Goal: Check status: Check status

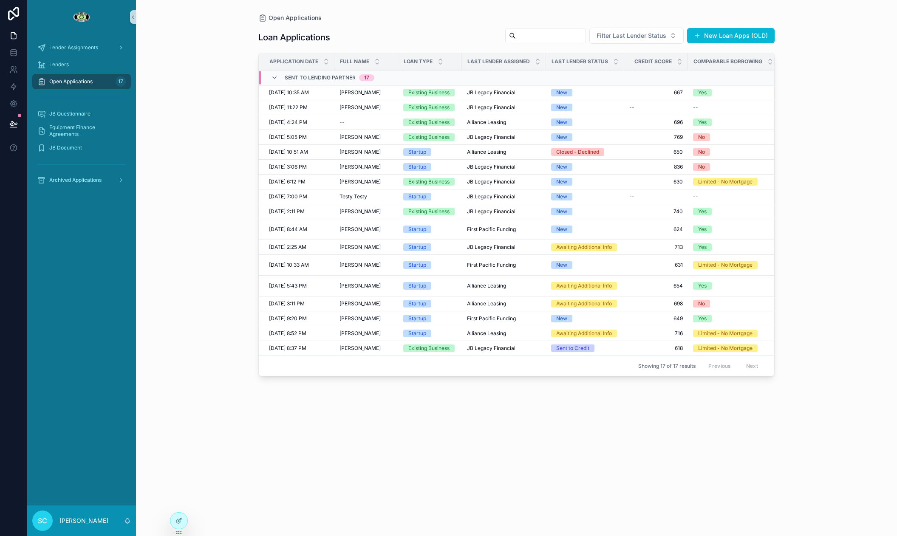
click at [123, 85] on div "17" at bounding box center [121, 81] width 10 height 10
click at [390, 92] on div "[PERSON_NAME] [PERSON_NAME]" at bounding box center [367, 92] width 54 height 7
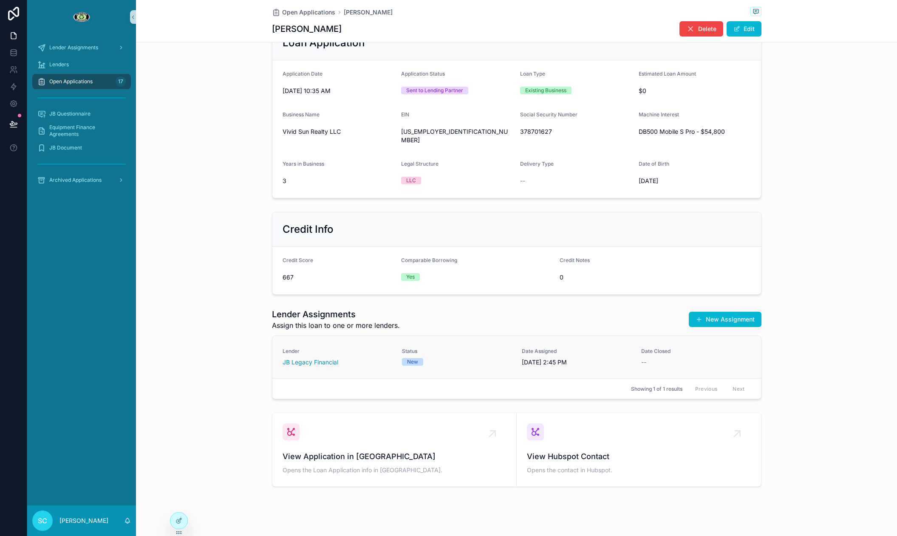
scroll to position [309, 0]
click at [429, 348] on div "Status New" at bounding box center [457, 357] width 110 height 18
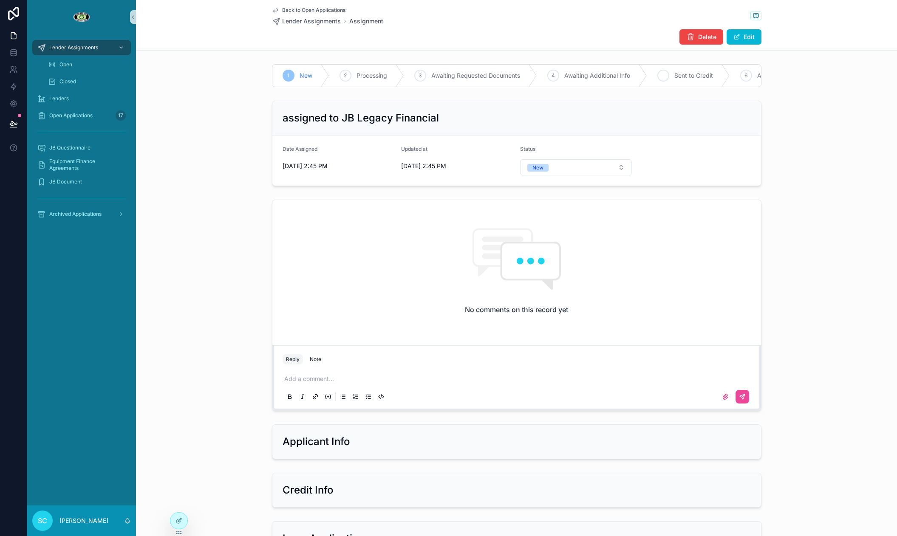
click at [662, 78] on icon "scrollable content" at bounding box center [663, 75] width 7 height 7
click at [297, 10] on span "Back to Open Applications" at bounding box center [313, 10] width 63 height 7
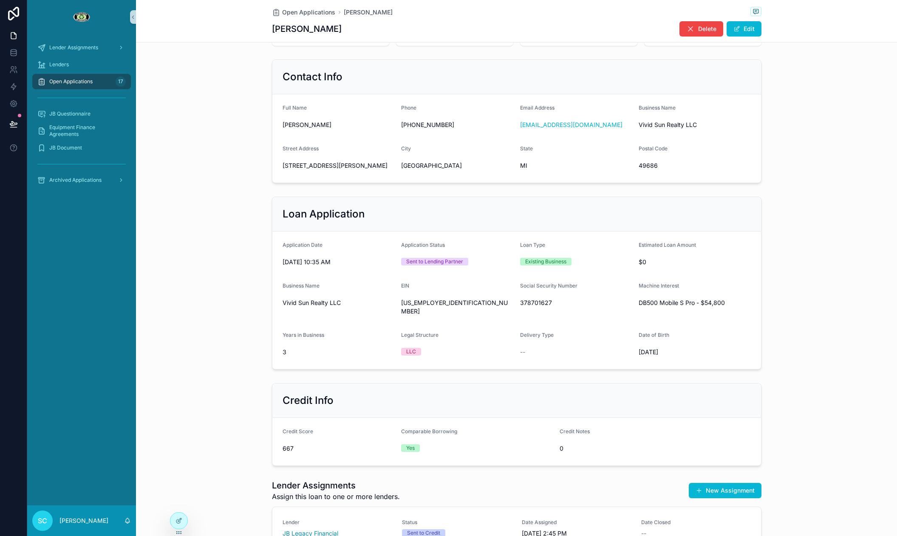
scroll to position [310, 0]
